Goal: Information Seeking & Learning: Learn about a topic

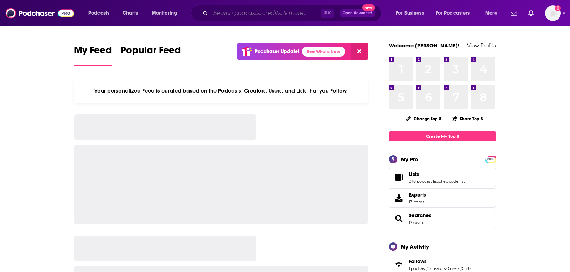
click at [229, 15] on input "Search podcasts, credits, & more..." at bounding box center [265, 12] width 110 height 11
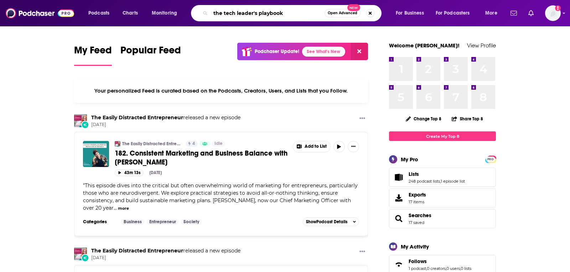
type input "the tech leader's playbook"
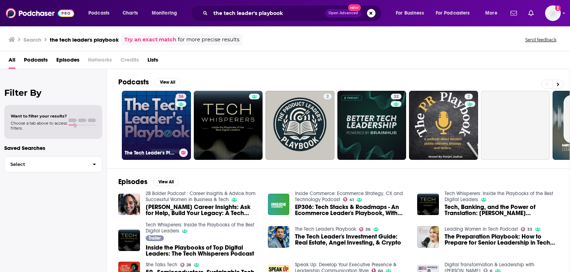
click at [157, 122] on link "36 The Tech Leader's Playbook" at bounding box center [156, 125] width 69 height 69
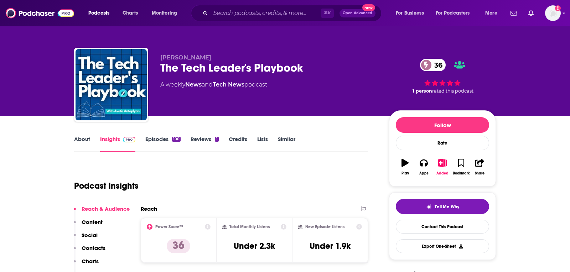
click at [89, 141] on link "About" at bounding box center [82, 144] width 16 height 16
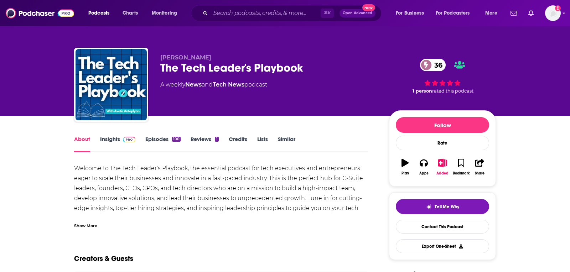
scroll to position [31, 0]
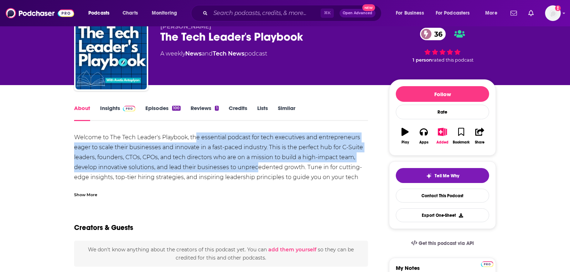
drag, startPoint x: 194, startPoint y: 137, endPoint x: 257, endPoint y: 165, distance: 69.0
click at [257, 165] on div "Welcome to The Tech Leader's Playbook, the essential podcast for tech executive…" at bounding box center [221, 162] width 294 height 60
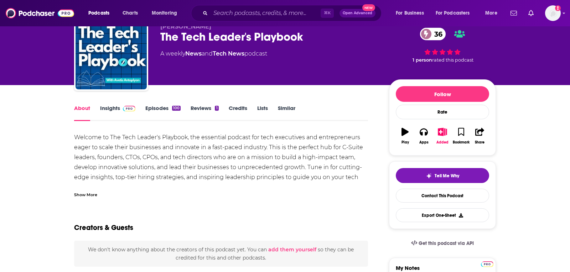
click at [88, 194] on div "Show More" at bounding box center [85, 194] width 23 height 7
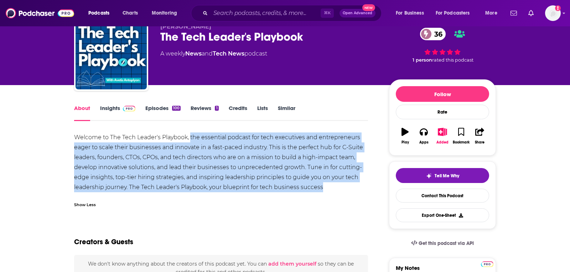
drag, startPoint x: 190, startPoint y: 137, endPoint x: 337, endPoint y: 190, distance: 155.6
click at [337, 190] on div "Welcome to The Tech Leader's Playbook, the essential podcast for tech executive…" at bounding box center [221, 162] width 294 height 60
copy div "the essential podcast for tech executives and entrepreneurs eager to scale thei…"
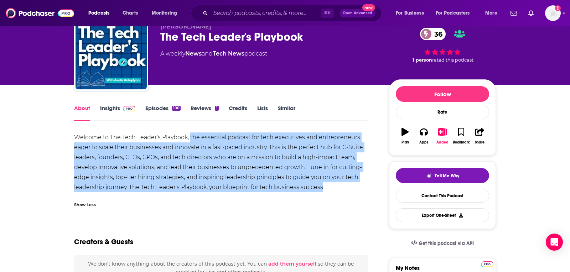
scroll to position [0, 0]
